Goal: Task Accomplishment & Management: Use online tool/utility

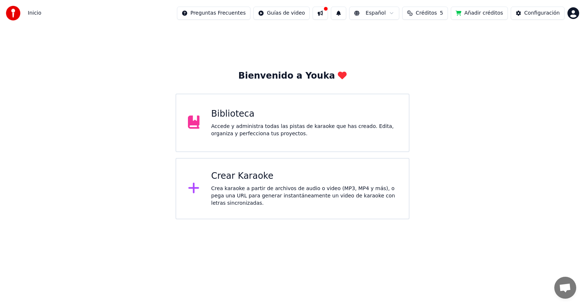
click at [241, 184] on div "Crear Karaoke Crea karaoke a partir de archivos de audio o video (MP3, MP4 y má…" at bounding box center [304, 188] width 186 height 37
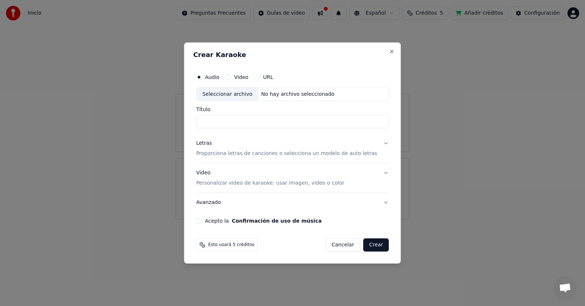
click at [231, 76] on button "Video" at bounding box center [228, 77] width 6 height 6
click at [202, 76] on button "Audio" at bounding box center [199, 77] width 6 height 6
click at [271, 91] on div "No hay archivo seleccionado" at bounding box center [297, 94] width 79 height 7
click at [231, 79] on button "Video" at bounding box center [228, 77] width 6 height 6
click at [273, 95] on div "No hay archivo seleccionado" at bounding box center [297, 94] width 79 height 7
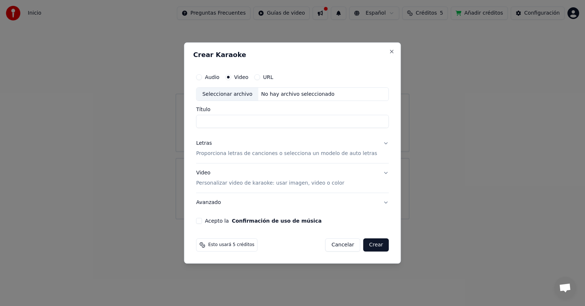
click at [240, 93] on div "Seleccionar archivo" at bounding box center [227, 94] width 62 height 13
type input "**********"
click at [234, 155] on p "Proporciona letras de canciones o selecciona un modelo de auto letras" at bounding box center [286, 153] width 181 height 7
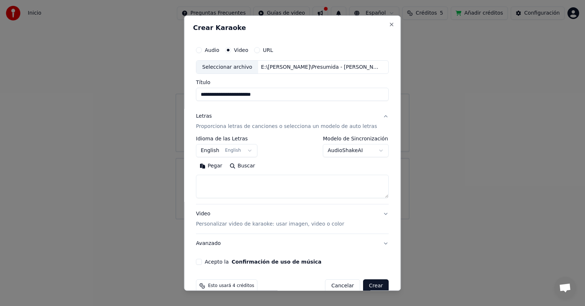
click at [247, 150] on button "English English" at bounding box center [226, 150] width 61 height 13
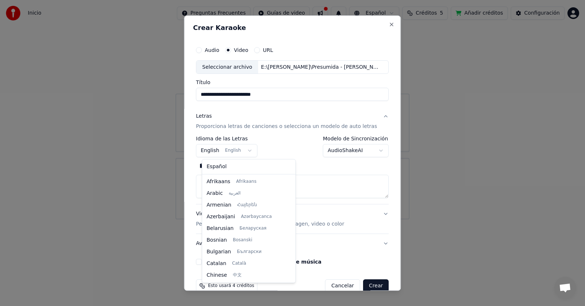
scroll to position [59, 0]
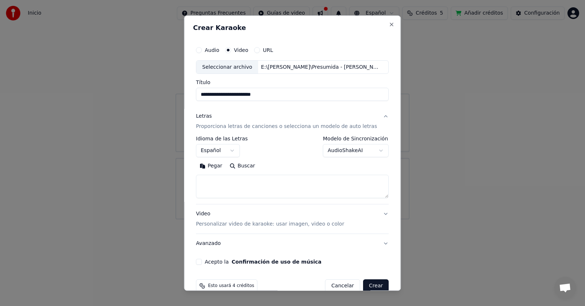
click at [363, 285] on button "Crear" at bounding box center [376, 286] width 26 height 13
select select "**"
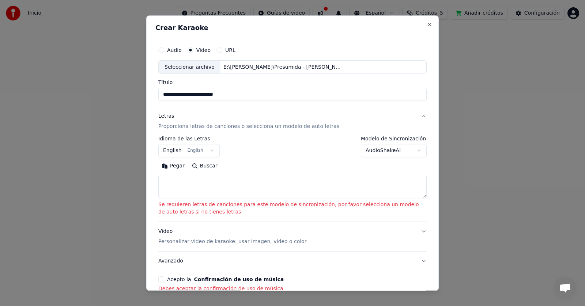
click at [164, 49] on button "Audio" at bounding box center [161, 50] width 6 height 6
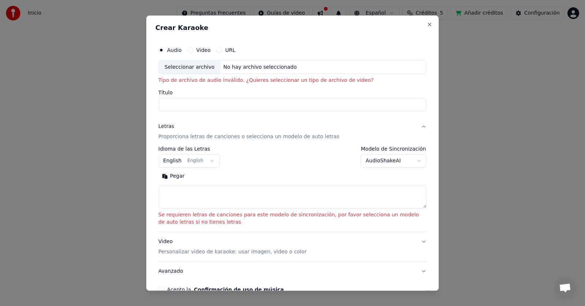
click at [189, 50] on button "Video" at bounding box center [191, 50] width 6 height 6
click at [192, 63] on div "Seleccionar archivo" at bounding box center [190, 67] width 62 height 13
click at [163, 49] on button "Audio" at bounding box center [161, 50] width 6 height 6
click at [184, 69] on div "Seleccionar archivo" at bounding box center [190, 67] width 62 height 13
click at [190, 48] on button "Video" at bounding box center [191, 50] width 6 height 6
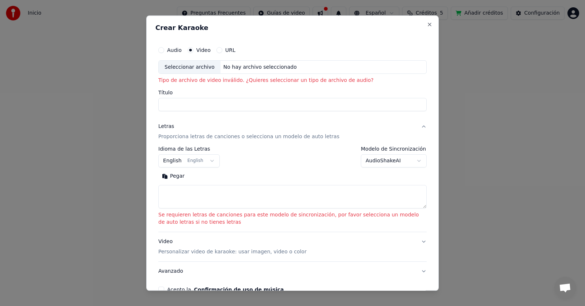
click at [195, 66] on div "Seleccionar archivo" at bounding box center [190, 67] width 62 height 13
type input "**********"
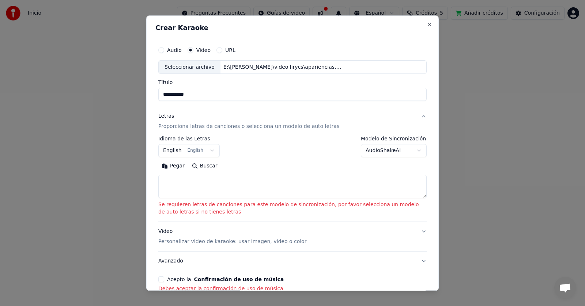
click at [199, 181] on textarea at bounding box center [292, 186] width 268 height 23
click at [188, 151] on button "English English" at bounding box center [188, 150] width 61 height 13
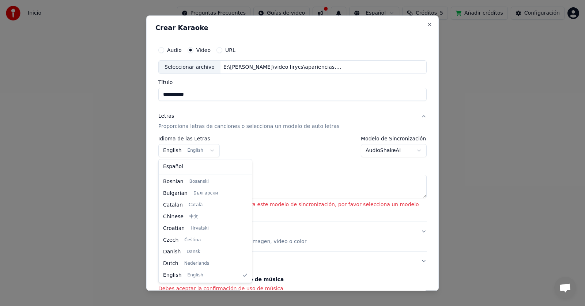
select select "**"
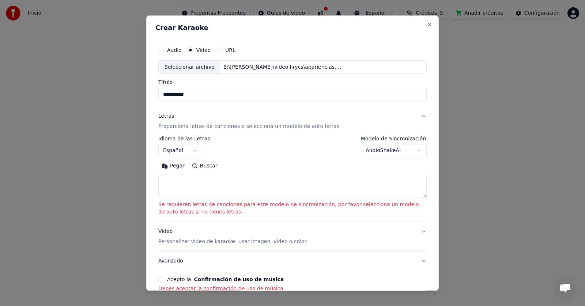
click at [195, 182] on textarea at bounding box center [292, 186] width 268 height 23
paste textarea "**********"
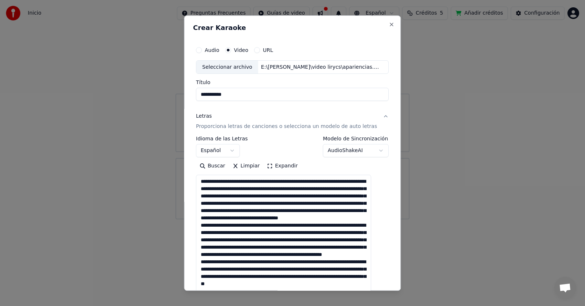
scroll to position [0, 0]
drag, startPoint x: 376, startPoint y: 197, endPoint x: 386, endPoint y: 294, distance: 97.8
click at [388, 219] on body "**********" at bounding box center [292, 109] width 585 height 219
drag, startPoint x: 218, startPoint y: 182, endPoint x: 185, endPoint y: 182, distance: 32.9
click at [185, 182] on body "**********" at bounding box center [292, 109] width 585 height 219
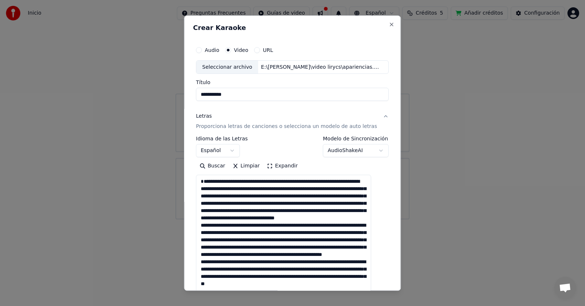
drag, startPoint x: 287, startPoint y: 190, endPoint x: 277, endPoint y: 189, distance: 10.3
click at [276, 189] on textarea at bounding box center [283, 237] width 175 height 124
drag, startPoint x: 347, startPoint y: 189, endPoint x: 363, endPoint y: 189, distance: 16.5
click at [363, 189] on textarea at bounding box center [283, 237] width 175 height 124
drag, startPoint x: 233, startPoint y: 203, endPoint x: 243, endPoint y: 202, distance: 10.3
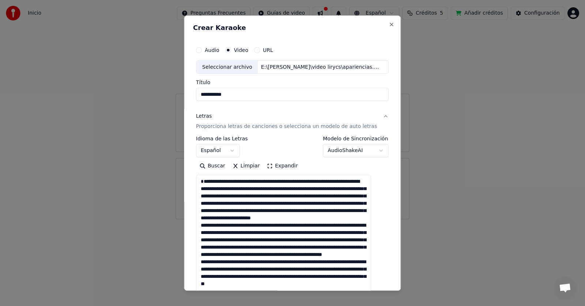
click at [243, 202] on textarea at bounding box center [283, 237] width 175 height 124
drag, startPoint x: 307, startPoint y: 211, endPoint x: 321, endPoint y: 211, distance: 13.5
click at [321, 211] on textarea at bounding box center [283, 237] width 175 height 124
drag, startPoint x: 323, startPoint y: 219, endPoint x: 335, endPoint y: 218, distance: 11.4
click at [335, 218] on textarea at bounding box center [283, 237] width 175 height 124
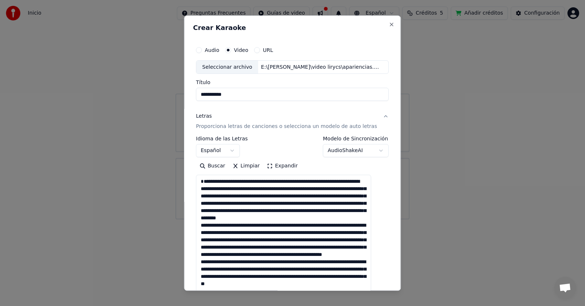
drag, startPoint x: 219, startPoint y: 231, endPoint x: 203, endPoint y: 230, distance: 16.1
click at [203, 230] on textarea at bounding box center [283, 237] width 175 height 124
drag, startPoint x: 230, startPoint y: 241, endPoint x: 235, endPoint y: 241, distance: 5.1
click at [235, 241] on textarea at bounding box center [283, 237] width 175 height 124
drag, startPoint x: 228, startPoint y: 241, endPoint x: 241, endPoint y: 241, distance: 12.4
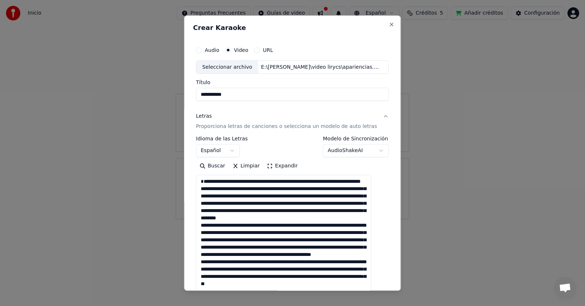
click at [241, 241] on textarea at bounding box center [283, 237] width 175 height 124
drag, startPoint x: 268, startPoint y: 248, endPoint x: 281, endPoint y: 248, distance: 12.4
click at [281, 248] on textarea at bounding box center [283, 237] width 175 height 124
drag, startPoint x: 227, startPoint y: 255, endPoint x: 240, endPoint y: 255, distance: 13.2
click at [240, 255] on textarea at bounding box center [283, 237] width 175 height 124
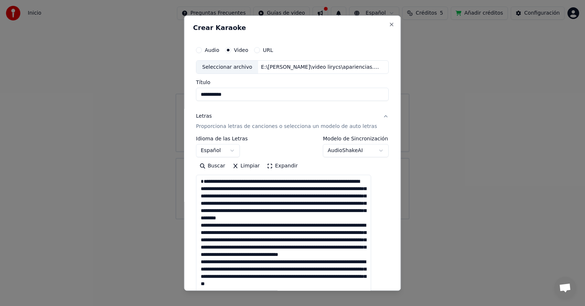
drag, startPoint x: 259, startPoint y: 262, endPoint x: 271, endPoint y: 261, distance: 12.8
click at [271, 261] on textarea at bounding box center [283, 237] width 175 height 124
drag, startPoint x: 206, startPoint y: 270, endPoint x: 219, endPoint y: 271, distance: 12.8
click at [219, 271] on textarea at bounding box center [283, 237] width 175 height 124
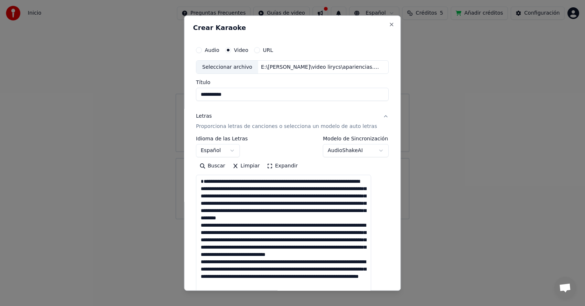
drag, startPoint x: 244, startPoint y: 280, endPoint x: 256, endPoint y: 280, distance: 12.1
click at [256, 280] on textarea at bounding box center [283, 237] width 175 height 124
drag, startPoint x: 262, startPoint y: 284, endPoint x: 275, endPoint y: 285, distance: 13.2
click at [275, 285] on textarea at bounding box center [283, 237] width 175 height 124
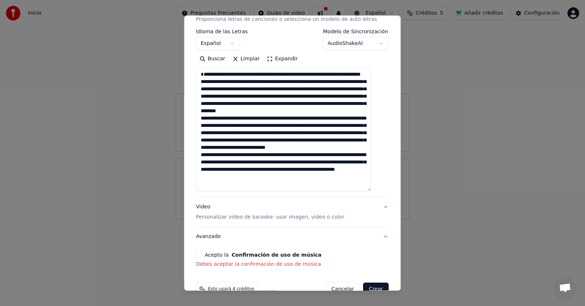
scroll to position [124, 0]
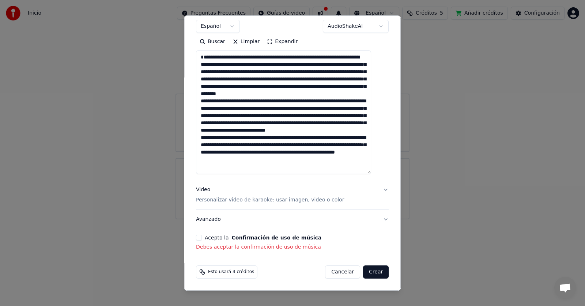
drag, startPoint x: 278, startPoint y: 168, endPoint x: 293, endPoint y: 168, distance: 15.0
click at [293, 168] on textarea at bounding box center [283, 113] width 175 height 124
click at [288, 168] on textarea at bounding box center [283, 113] width 175 height 124
drag, startPoint x: 289, startPoint y: 168, endPoint x: 276, endPoint y: 168, distance: 12.8
click at [276, 168] on textarea at bounding box center [283, 113] width 175 height 124
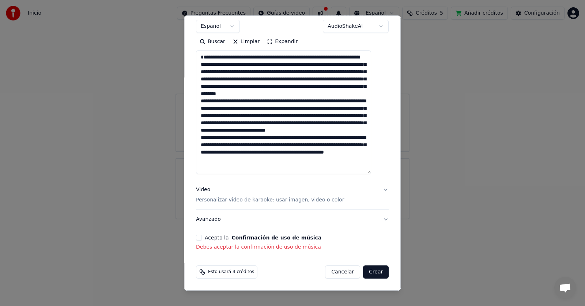
scroll to position [0, 0]
type textarea "**********"
click at [202, 238] on button "Acepto la Confirmación de uso de música" at bounding box center [199, 238] width 6 height 6
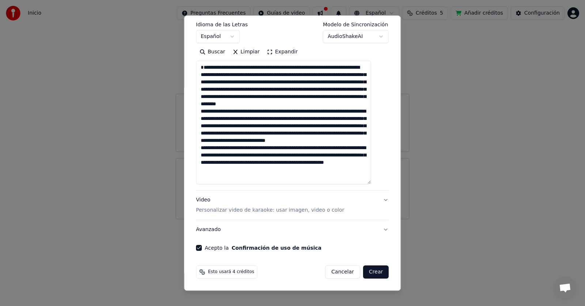
scroll to position [7, 0]
click at [238, 210] on p "Personalizar video de karaoke: usar imagen, video o color" at bounding box center [270, 210] width 148 height 7
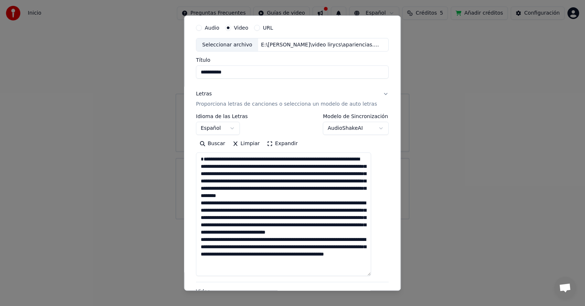
scroll to position [0, 0]
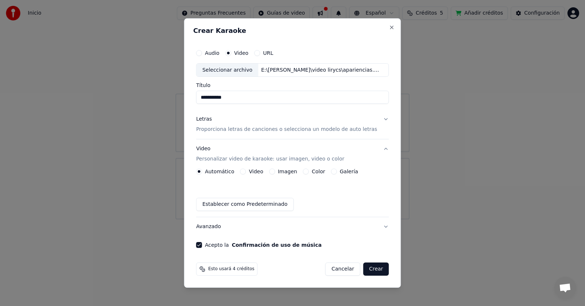
click at [275, 171] on button "Imagen" at bounding box center [272, 172] width 6 height 6
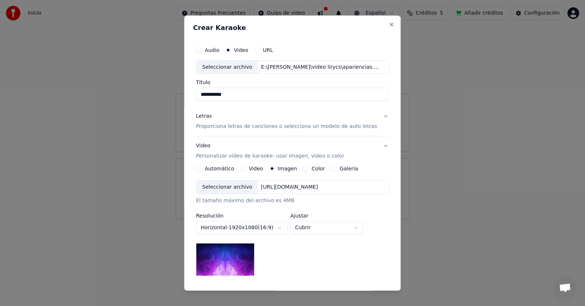
click at [284, 187] on div "[URL][DOMAIN_NAME]" at bounding box center [289, 187] width 63 height 7
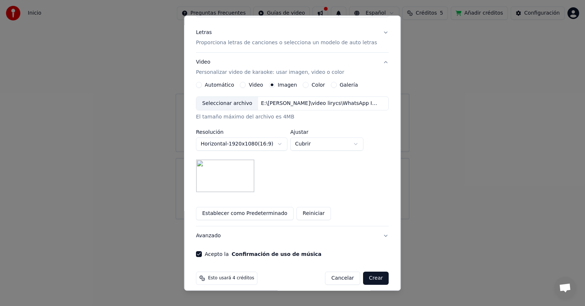
scroll to position [90, 0]
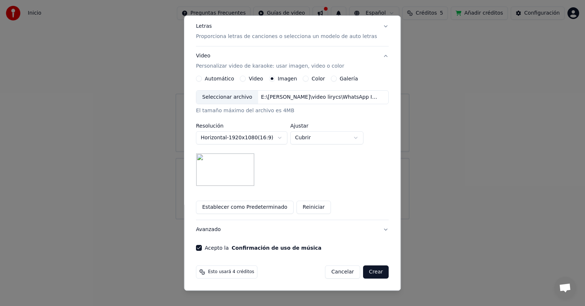
click at [264, 140] on body "**********" at bounding box center [292, 109] width 585 height 219
click at [275, 138] on body "**********" at bounding box center [292, 109] width 585 height 219
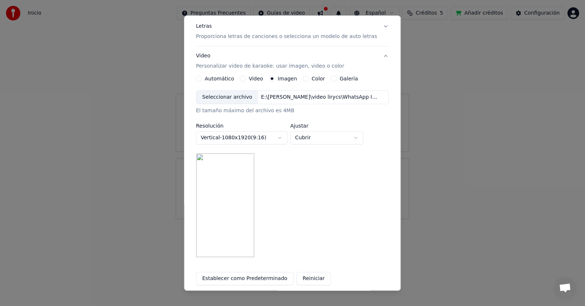
click at [260, 138] on body "**********" at bounding box center [292, 109] width 585 height 219
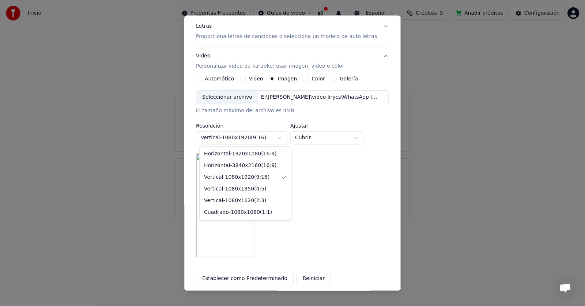
select select "*********"
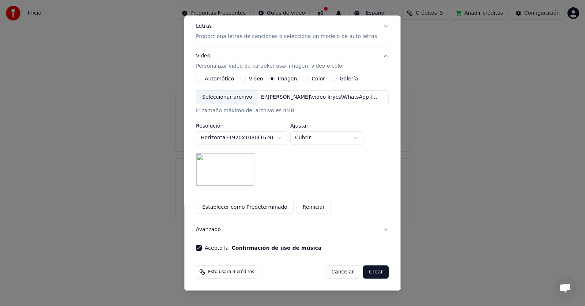
click at [325, 142] on body "**********" at bounding box center [292, 109] width 585 height 219
click at [324, 140] on body "**********" at bounding box center [292, 109] width 585 height 219
click at [325, 138] on body "**********" at bounding box center [292, 109] width 585 height 219
select select "*****"
click at [274, 96] on div "E:\[PERSON_NAME]\video lirycs\WhatsApp Image [DATE] 1.36.49 AM.jpeg" at bounding box center [320, 97] width 124 height 7
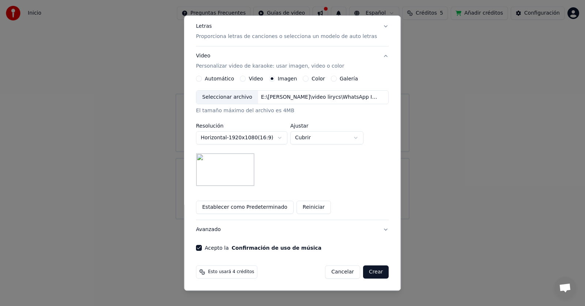
click at [245, 78] on button "Video" at bounding box center [243, 79] width 6 height 6
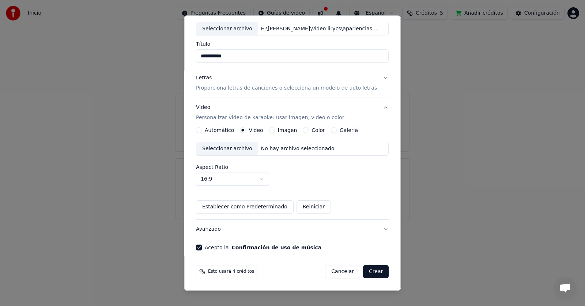
scroll to position [38, 0]
click at [268, 146] on div "No hay archivo seleccionado" at bounding box center [297, 149] width 79 height 7
click at [363, 272] on button "Crear" at bounding box center [376, 272] width 26 height 13
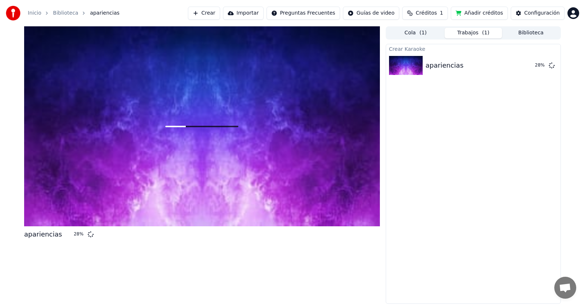
click at [413, 32] on button "Cola ( 1 )" at bounding box center [416, 33] width 58 height 11
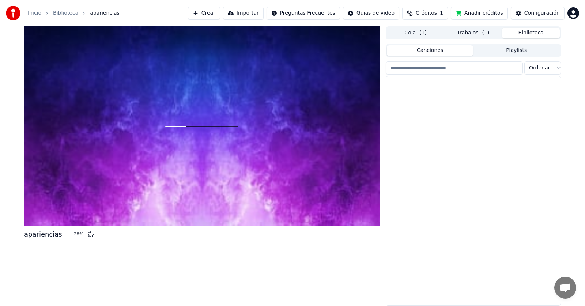
click at [531, 35] on button "Biblioteca" at bounding box center [531, 33] width 58 height 11
click at [490, 33] on button "Trabajos ( 1 )" at bounding box center [474, 33] width 58 height 11
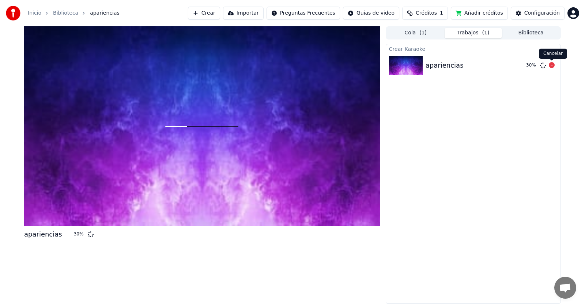
click at [551, 65] on icon at bounding box center [552, 65] width 6 height 6
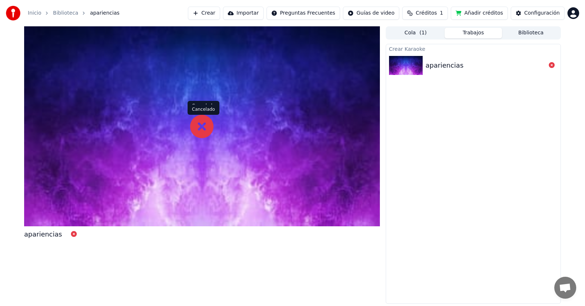
click at [203, 125] on icon at bounding box center [201, 126] width 23 height 23
click at [218, 11] on button "Crear" at bounding box center [204, 13] width 32 height 13
click at [553, 66] on icon at bounding box center [552, 65] width 6 height 6
click at [552, 65] on icon at bounding box center [552, 65] width 6 height 6
click at [432, 67] on div "apariencias" at bounding box center [445, 65] width 38 height 10
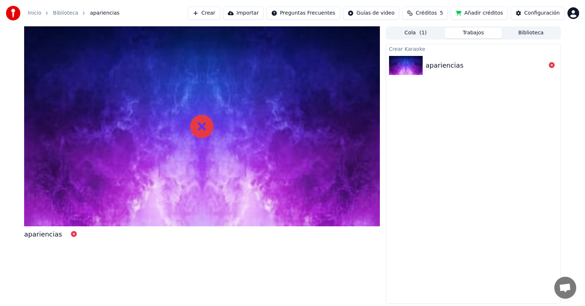
click at [484, 106] on div "Crear Karaoke apariencias" at bounding box center [473, 174] width 175 height 260
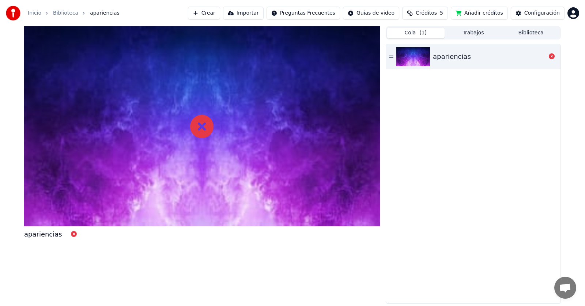
click at [410, 33] on button "Cola ( 1 )" at bounding box center [416, 33] width 58 height 11
click at [552, 56] on icon at bounding box center [552, 56] width 6 height 6
click at [505, 109] on div "apariencias" at bounding box center [473, 173] width 174 height 259
click at [220, 13] on button "Crear" at bounding box center [204, 13] width 32 height 13
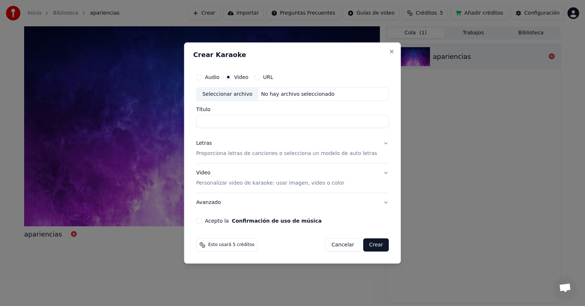
click at [241, 94] on div "Seleccionar archivo" at bounding box center [227, 94] width 62 height 13
drag, startPoint x: 246, startPoint y: 121, endPoint x: 169, endPoint y: 123, distance: 76.5
click at [171, 123] on body "**********" at bounding box center [292, 153] width 585 height 306
paste input "**********"
type input "**********"
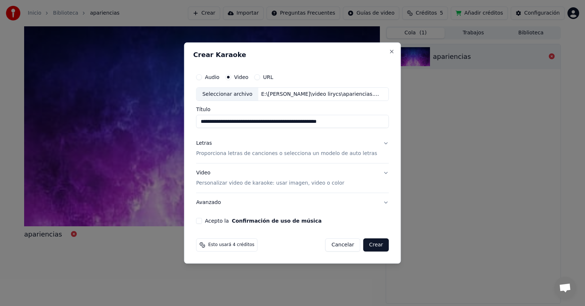
click at [253, 155] on p "Proporciona letras de canciones o selecciona un modelo de auto letras" at bounding box center [286, 153] width 181 height 7
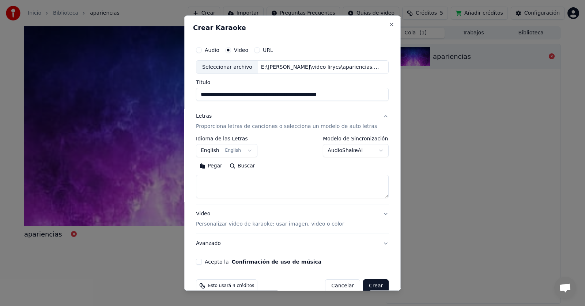
click at [250, 181] on textarea at bounding box center [292, 186] width 193 height 23
click at [223, 223] on p "Personalizar video de karaoke: usar imagen, video o color" at bounding box center [270, 224] width 148 height 7
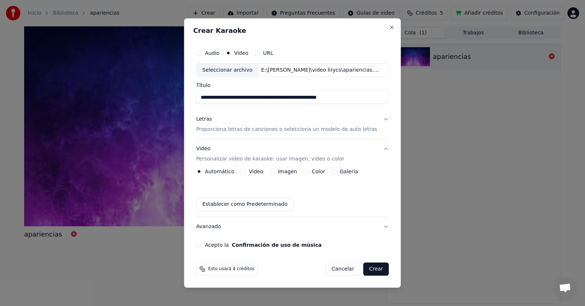
click at [246, 172] on button "Video" at bounding box center [243, 172] width 6 height 6
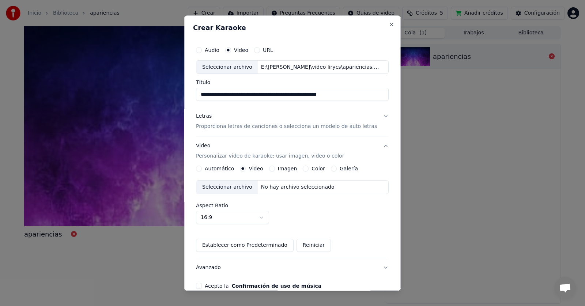
click at [244, 189] on div "Seleccionar archivo" at bounding box center [227, 187] width 62 height 13
click at [275, 168] on button "Imagen" at bounding box center [272, 169] width 6 height 6
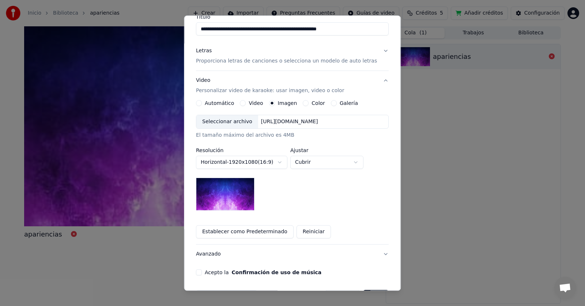
scroll to position [73, 0]
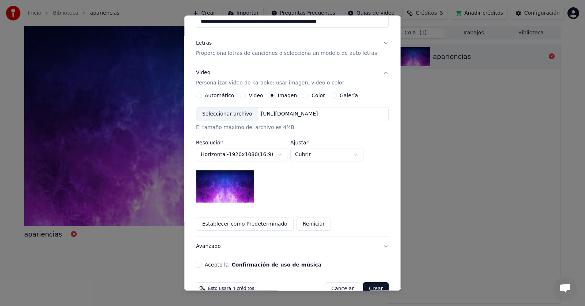
click at [249, 188] on img at bounding box center [225, 186] width 59 height 33
click at [248, 113] on div "Seleccionar archivo" at bounding box center [227, 114] width 62 height 13
click at [333, 95] on button "Galería" at bounding box center [334, 96] width 6 height 6
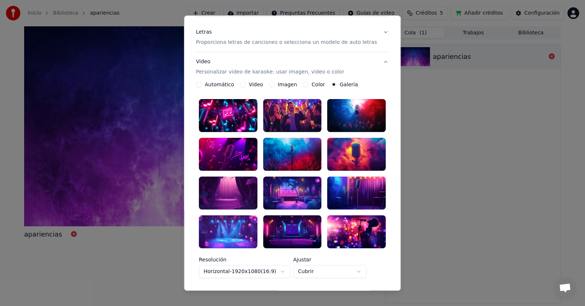
scroll to position [19, 0]
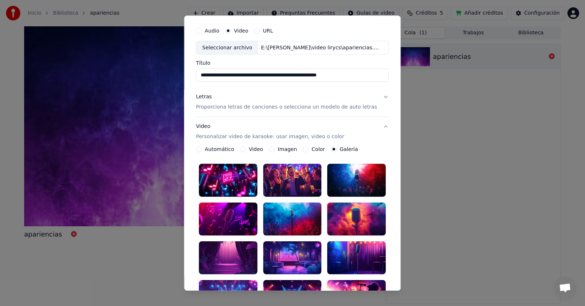
click at [246, 148] on button "Video" at bounding box center [243, 150] width 6 height 6
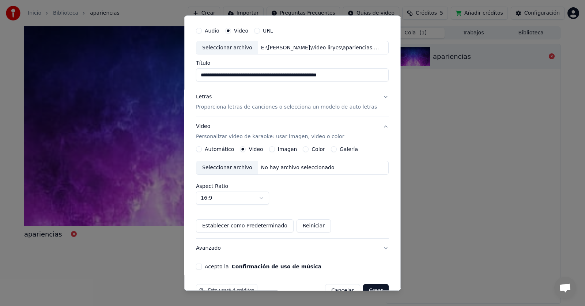
click at [288, 171] on div "No hay archivo seleccionado" at bounding box center [297, 168] width 79 height 7
click at [240, 107] on p "Proporciona letras de canciones o selecciona un modelo de auto letras" at bounding box center [286, 107] width 181 height 7
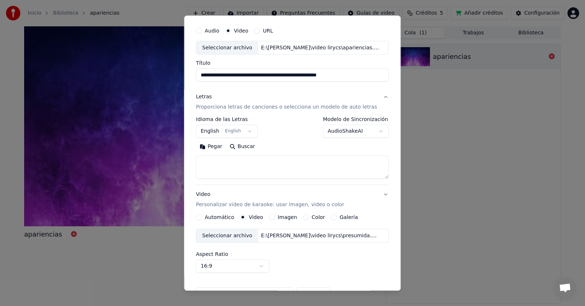
scroll to position [14, 0]
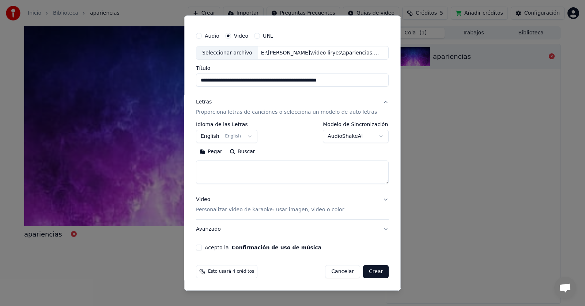
click at [235, 136] on body "**********" at bounding box center [292, 153] width 585 height 306
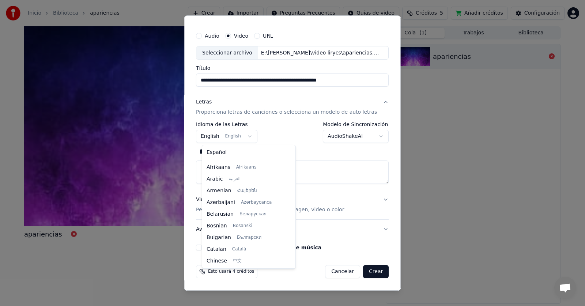
scroll to position [59, 0]
select select "**"
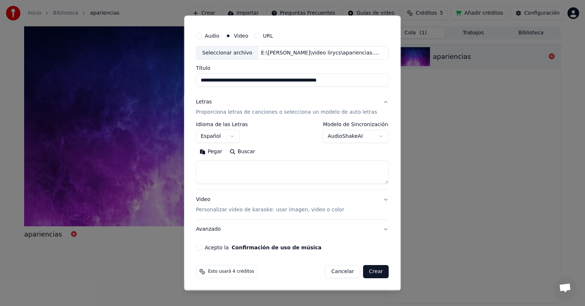
click at [216, 168] on textarea at bounding box center [292, 172] width 193 height 23
paste textarea "**********"
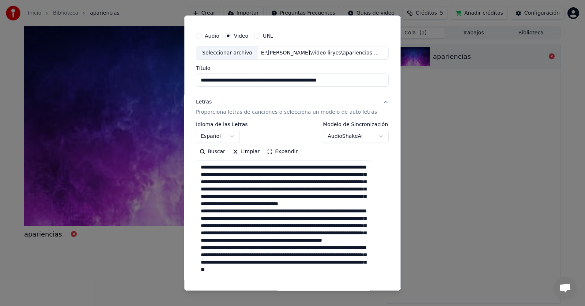
scroll to position [0, 0]
drag, startPoint x: 376, startPoint y: 184, endPoint x: 363, endPoint y: 296, distance: 113.0
click at [377, 306] on html "**********" at bounding box center [292, 153] width 585 height 306
drag, startPoint x: 220, startPoint y: 168, endPoint x: 168, endPoint y: 168, distance: 51.6
click at [169, 168] on body "**********" at bounding box center [292, 153] width 585 height 306
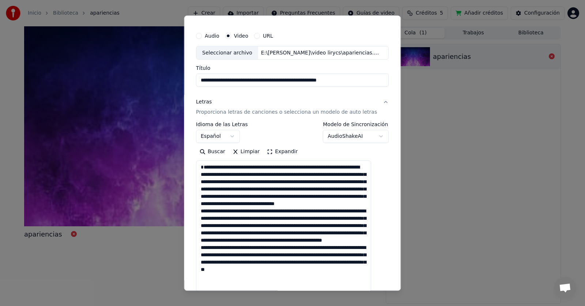
drag, startPoint x: 288, startPoint y: 176, endPoint x: 275, endPoint y: 174, distance: 13.0
click at [275, 174] on textarea at bounding box center [283, 239] width 175 height 156
drag, startPoint x: 345, startPoint y: 175, endPoint x: 358, endPoint y: 175, distance: 13.2
click at [358, 175] on textarea at bounding box center [283, 239] width 175 height 156
drag, startPoint x: 243, startPoint y: 189, endPoint x: 230, endPoint y: 188, distance: 12.8
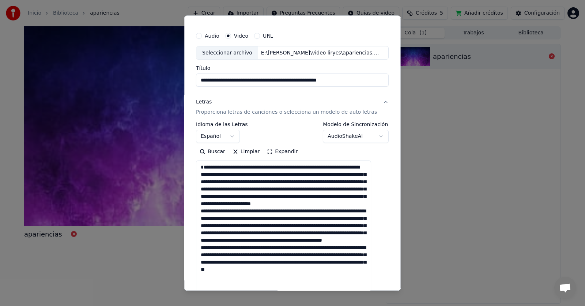
click at [230, 188] on textarea at bounding box center [283, 239] width 175 height 156
drag, startPoint x: 289, startPoint y: 195, endPoint x: 298, endPoint y: 195, distance: 9.1
click at [298, 195] on textarea at bounding box center [283, 239] width 175 height 156
drag, startPoint x: 303, startPoint y: 203, endPoint x: 316, endPoint y: 203, distance: 12.4
click at [316, 203] on textarea at bounding box center [283, 239] width 175 height 156
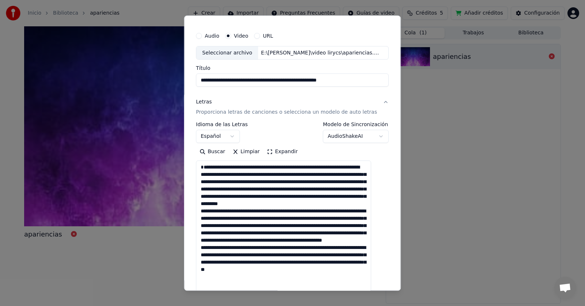
drag, startPoint x: 218, startPoint y: 218, endPoint x: 207, endPoint y: 217, distance: 11.0
click at [207, 217] on textarea at bounding box center [283, 239] width 175 height 156
drag, startPoint x: 229, startPoint y: 226, endPoint x: 241, endPoint y: 226, distance: 12.4
click at [241, 226] on textarea at bounding box center [283, 239] width 175 height 156
drag, startPoint x: 270, startPoint y: 232, endPoint x: 281, endPoint y: 232, distance: 10.6
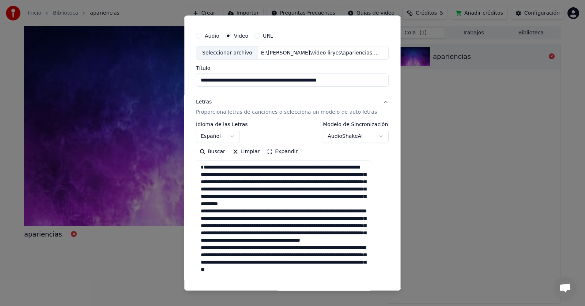
click at [281, 232] on textarea at bounding box center [283, 239] width 175 height 156
drag, startPoint x: 227, startPoint y: 241, endPoint x: 238, endPoint y: 241, distance: 11.3
click at [238, 241] on textarea at bounding box center [283, 239] width 175 height 156
drag, startPoint x: 252, startPoint y: 245, endPoint x: 264, endPoint y: 246, distance: 12.1
click at [264, 246] on textarea at bounding box center [283, 239] width 175 height 156
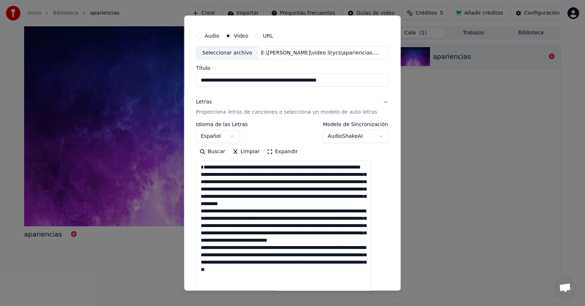
drag, startPoint x: 209, startPoint y: 263, endPoint x: 218, endPoint y: 263, distance: 8.8
click at [218, 263] on textarea at bounding box center [283, 239] width 175 height 156
drag, startPoint x: 226, startPoint y: 271, endPoint x: 234, endPoint y: 271, distance: 8.4
click at [234, 271] on textarea at bounding box center [283, 239] width 175 height 156
drag, startPoint x: 230, startPoint y: 278, endPoint x: 241, endPoint y: 278, distance: 10.3
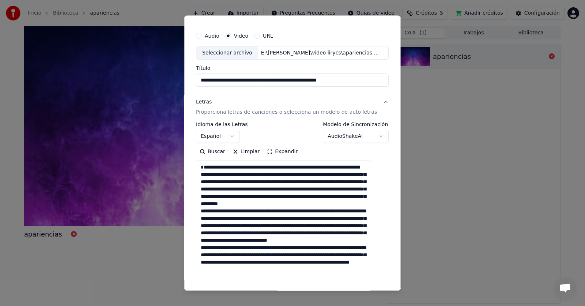
click at [241, 278] on textarea at bounding box center [283, 239] width 175 height 156
drag, startPoint x: 209, startPoint y: 262, endPoint x: 234, endPoint y: 262, distance: 25.2
click at [209, 262] on textarea at bounding box center [283, 239] width 175 height 156
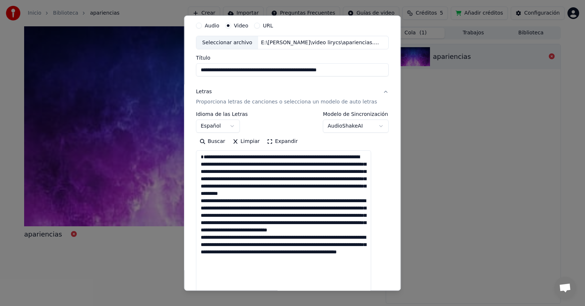
scroll to position [35, 0]
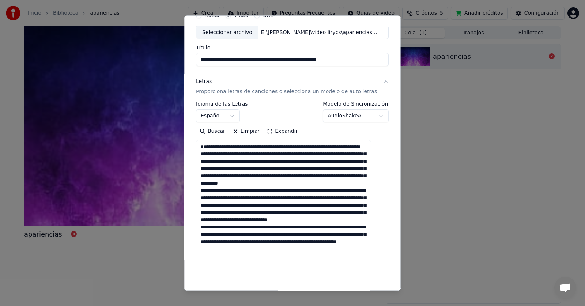
drag, startPoint x: 238, startPoint y: 284, endPoint x: 249, endPoint y: 280, distance: 11.8
click at [249, 280] on textarea at bounding box center [283, 218] width 175 height 156
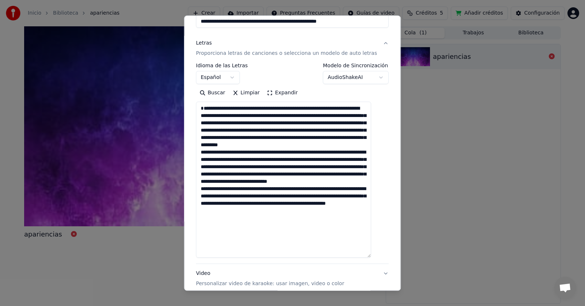
drag, startPoint x: 291, startPoint y: 233, endPoint x: 165, endPoint y: 112, distance: 174.9
click at [165, 112] on body "**********" at bounding box center [292, 153] width 585 height 306
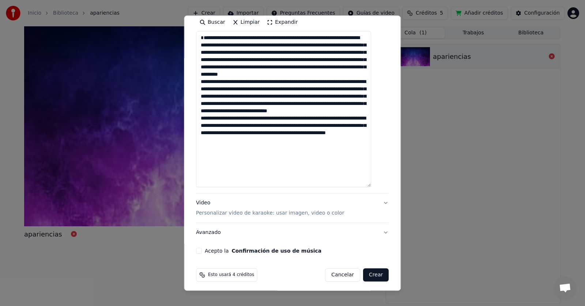
scroll to position [147, 0]
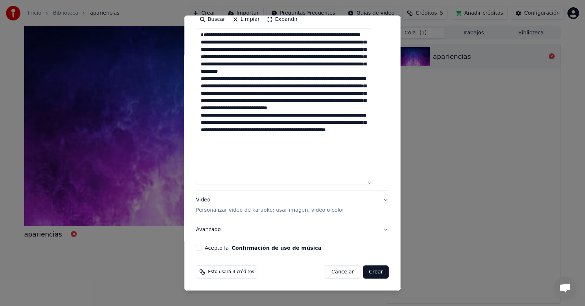
type textarea "**********"
click at [208, 246] on div "Acepto la Confirmación de uso de música" at bounding box center [292, 248] width 193 height 6
click at [202, 248] on button "Acepto la Confirmación de uso de música" at bounding box center [199, 248] width 6 height 6
click at [368, 273] on button "Crear" at bounding box center [376, 272] width 26 height 13
select select
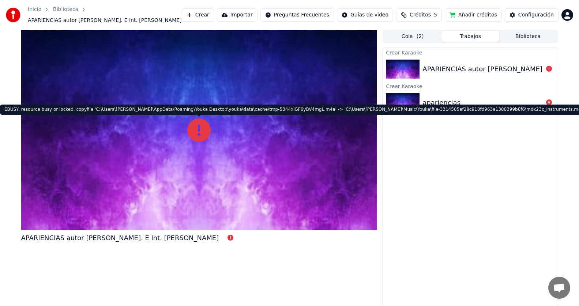
click at [196, 130] on icon at bounding box center [198, 129] width 23 height 23
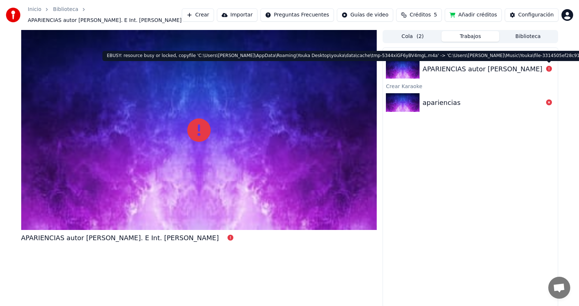
click at [549, 69] on icon at bounding box center [549, 69] width 6 height 6
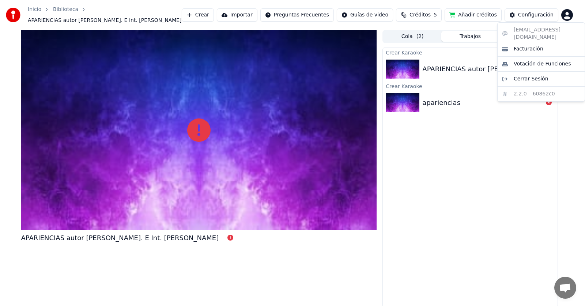
click at [565, 16] on html "Inicio Biblioteca APARIENCIAS autor [PERSON_NAME]. E Int. [PERSON_NAME] Importa…" at bounding box center [292, 153] width 585 height 306
click at [461, 153] on html "Inicio Biblioteca APARIENCIAS autor [PERSON_NAME]. E Int. [PERSON_NAME] Importa…" at bounding box center [292, 153] width 585 height 306
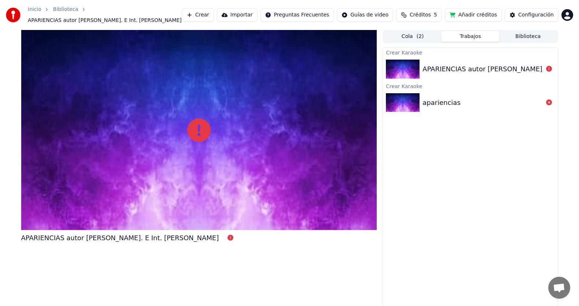
click at [445, 69] on div "APARIENCIAS autor [PERSON_NAME]. E Int. [PERSON_NAME]" at bounding box center [521, 69] width 198 height 10
click at [496, 67] on div "APARIENCIAS autor [PERSON_NAME]. E Int. [PERSON_NAME]" at bounding box center [521, 69] width 198 height 10
click at [486, 104] on div "apariencias" at bounding box center [482, 103] width 120 height 10
click at [552, 103] on icon at bounding box center [549, 102] width 6 height 6
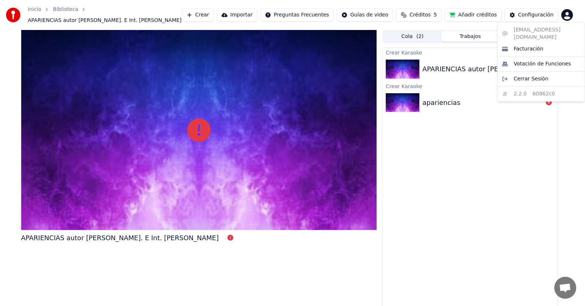
click at [568, 14] on html "Inicio Biblioteca APARIENCIAS autor [PERSON_NAME]. E Int. [PERSON_NAME] Importa…" at bounding box center [292, 153] width 585 height 306
